Goal: Transaction & Acquisition: Purchase product/service

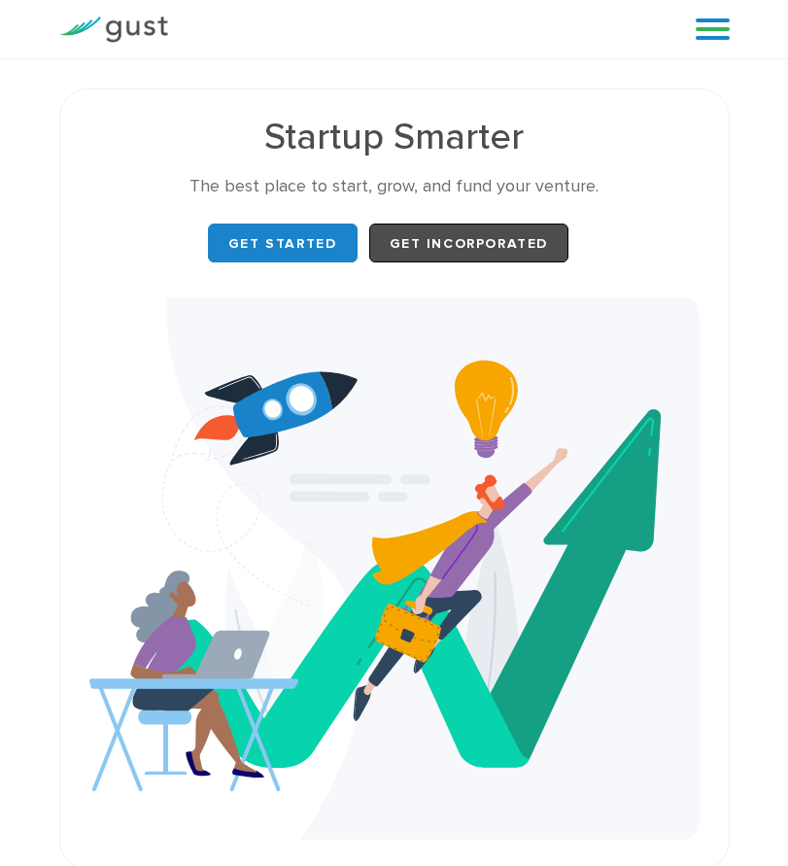
click at [469, 243] on span "Get Incorporated" at bounding box center [469, 243] width 159 height 17
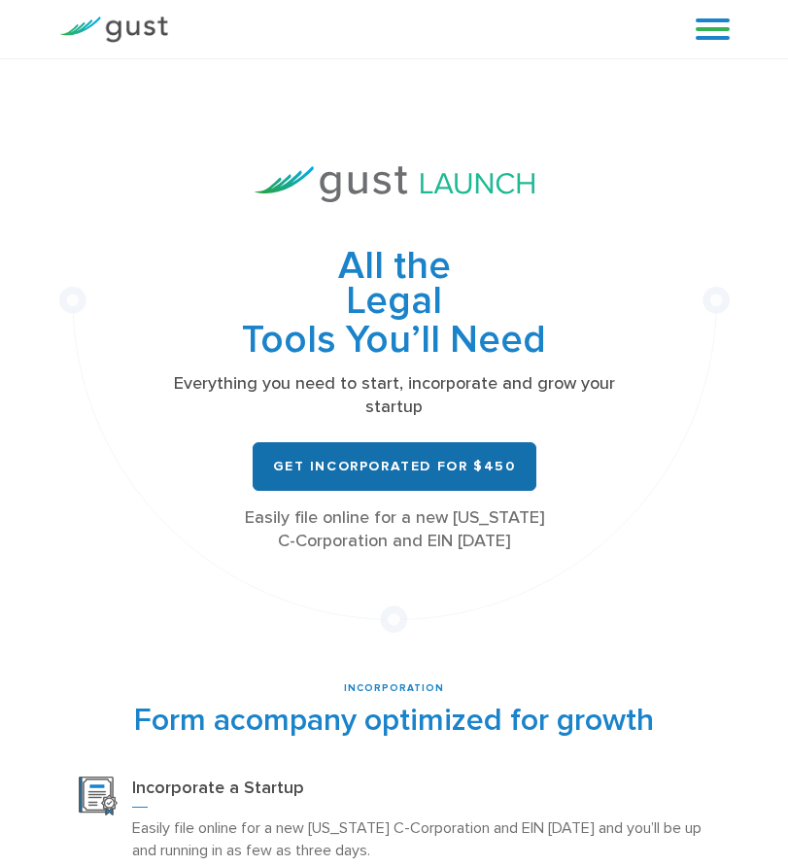
click at [394, 466] on span "Get Incorporated for $450" at bounding box center [394, 466] width 243 height 17
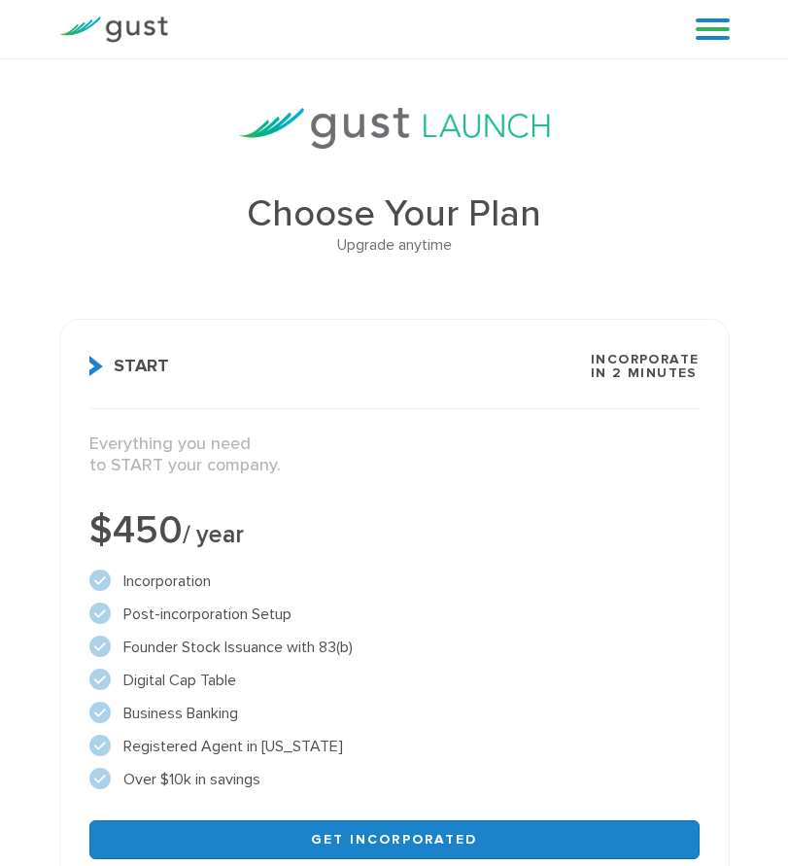
click at [394, 839] on span "Get Incorporated" at bounding box center [394, 839] width 167 height 17
